Goal: Use online tool/utility

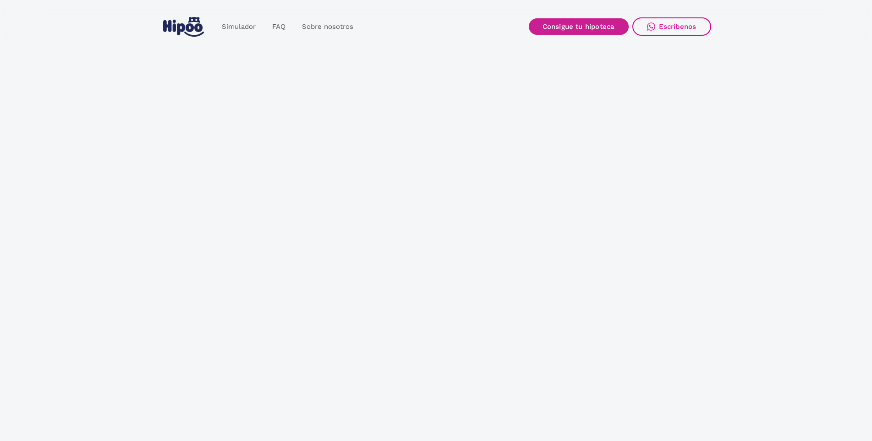
click at [559, 29] on link "Consigue tu hipoteca" at bounding box center [579, 26] width 100 height 16
click at [208, 21] on div "Simulador FAQ Sobre nosotros Buscar nueva hipoteca Mejorar mi hipoteca Login" at bounding box center [261, 26] width 200 height 27
click at [224, 27] on link "Simulador" at bounding box center [238, 27] width 50 height 18
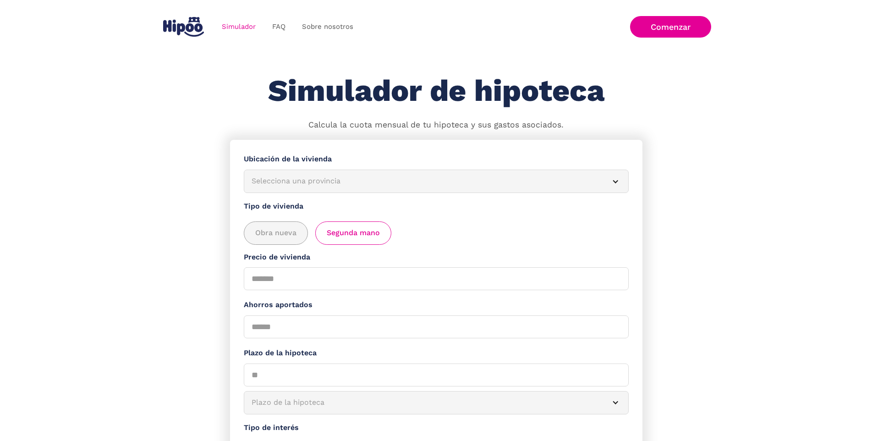
click at [191, 40] on div "Simulador FAQ Sobre nosotros Login Comenzar Acceder Comenzar" at bounding box center [436, 27] width 872 height 44
click at [191, 30] on img at bounding box center [183, 27] width 41 height 20
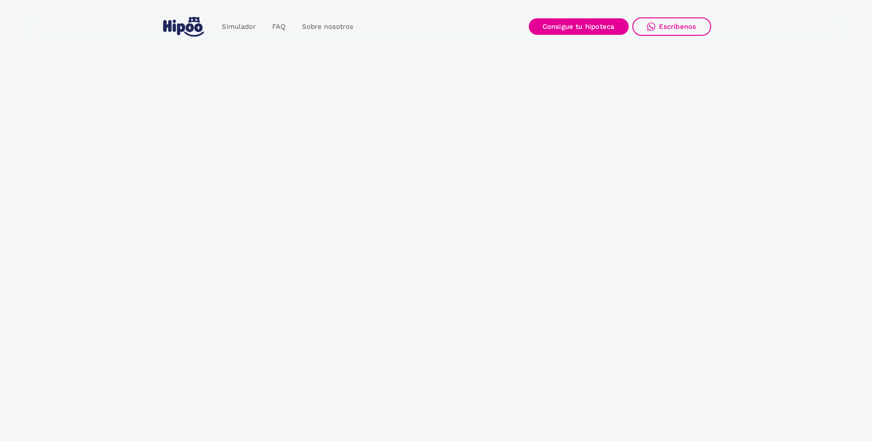
click at [191, 30] on img at bounding box center [183, 27] width 41 height 20
